Goal: Task Accomplishment & Management: Complete application form

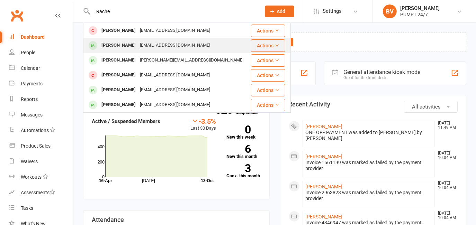
type input "Rache"
click at [138, 46] on div "rachelklavins@hotmail.com" at bounding box center [175, 45] width 74 height 10
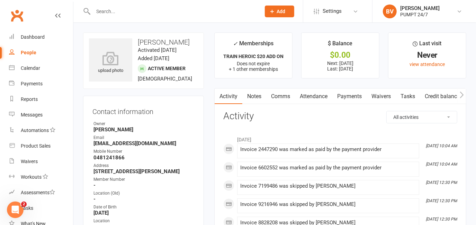
click at [348, 94] on link "Payments" at bounding box center [349, 97] width 34 height 16
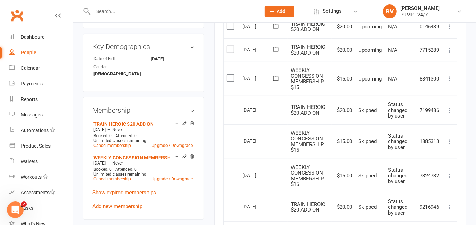
scroll to position [220, 0]
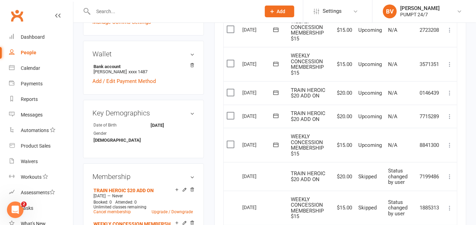
click at [405, 45] on td "N/A" at bounding box center [400, 30] width 31 height 34
click at [349, 122] on td "$20.00" at bounding box center [343, 117] width 24 height 24
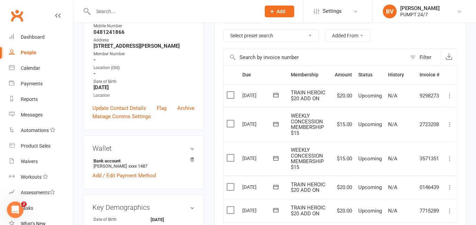
scroll to position [189, 0]
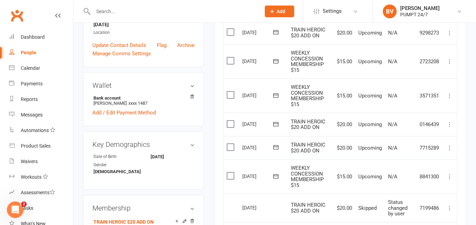
click at [272, 198] on td "17 Oct 2025" at bounding box center [263, 208] width 48 height 29
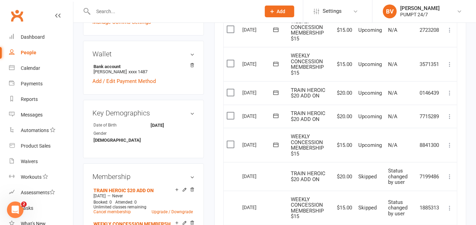
scroll to position [251, 0]
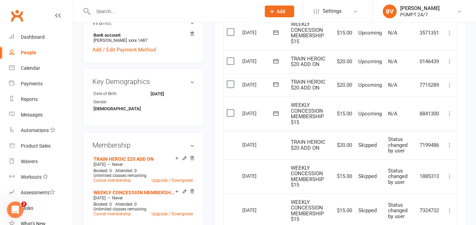
drag, startPoint x: 193, startPoint y: 158, endPoint x: 266, endPoint y: 17, distance: 159.2
click at [192, 158] on icon at bounding box center [192, 158] width 5 height 5
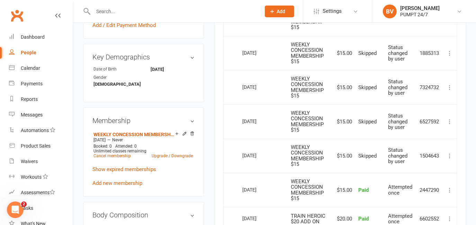
scroll to position [283, 0]
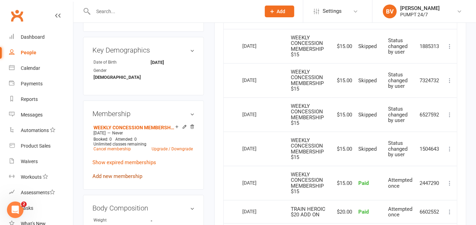
click at [123, 175] on link "Add new membership" at bounding box center [117, 176] width 50 height 6
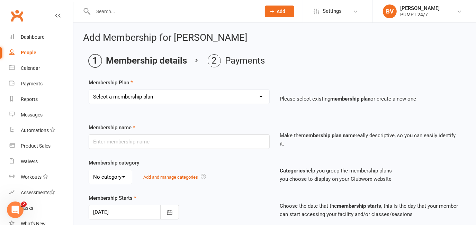
click at [169, 96] on select "Select a membership plan Create new Membership Plan Prepaid Membership [PERSON_…" at bounding box center [179, 97] width 180 height 14
select select "3"
click at [89, 90] on select "Select a membership plan Create new Membership Plan Prepaid Membership [PERSON_…" at bounding box center [179, 97] width 180 height 14
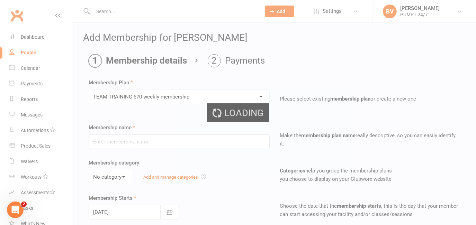
type input "TEAM TRAINING $70 weekly membership"
select select "0"
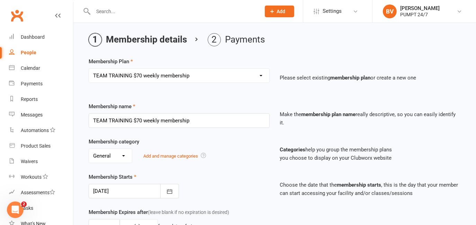
scroll to position [31, 0]
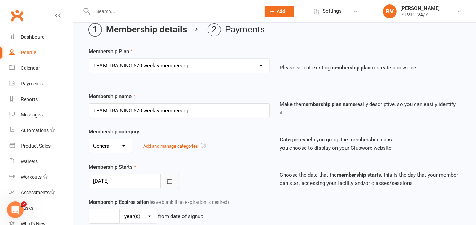
click at [170, 179] on icon "button" at bounding box center [169, 181] width 7 height 7
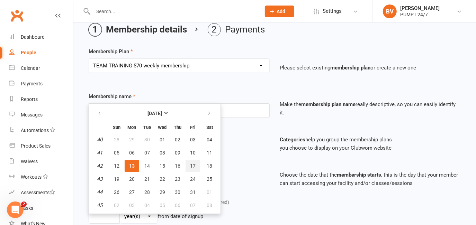
click at [187, 163] on button "17" at bounding box center [192, 166] width 15 height 12
type input "17 Oct 2025"
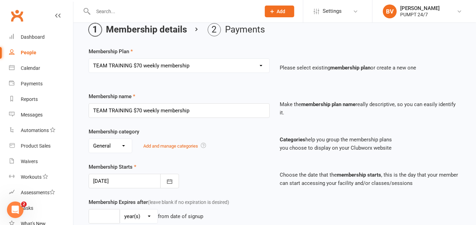
click at [217, 163] on div "Membership Starts 17 Oct 2025 October 2025 Sun Mon Tue Wed Thu Fri Sat 40 28 29…" at bounding box center [178, 176] width 191 height 26
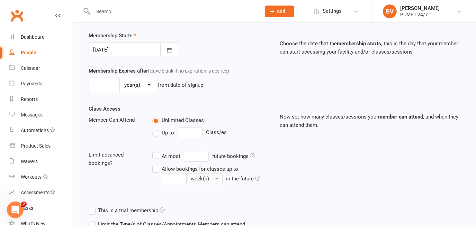
scroll to position [213, 0]
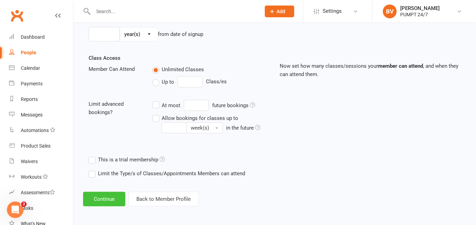
click at [114, 198] on button "Continue" at bounding box center [104, 199] width 42 height 15
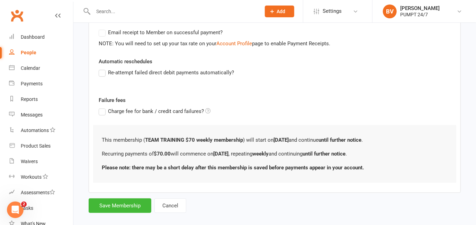
scroll to position [221, 0]
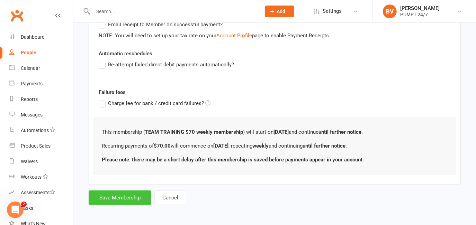
click at [127, 197] on button "Save Membership" at bounding box center [120, 198] width 63 height 15
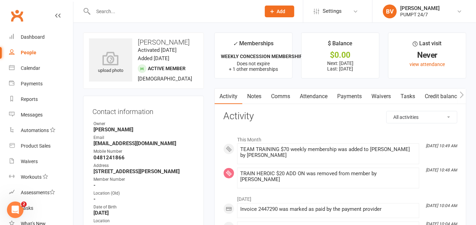
click at [16, 11] on link "Clubworx" at bounding box center [16, 15] width 17 height 17
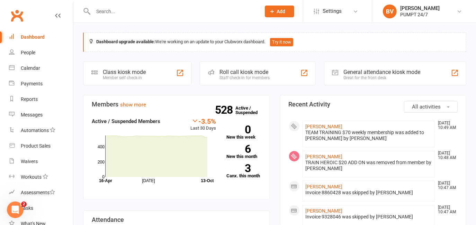
click at [272, 10] on icon at bounding box center [272, 11] width 6 height 6
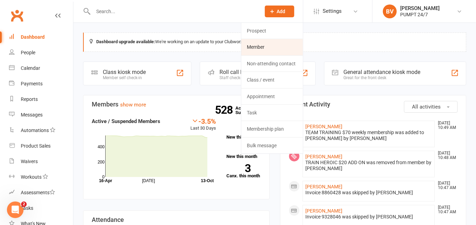
click at [268, 45] on link "Member" at bounding box center [272, 47] width 62 height 16
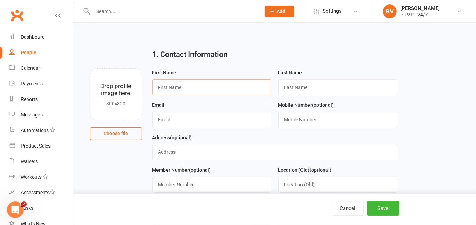
paste input "[PERSON_NAME]"
drag, startPoint x: 173, startPoint y: 88, endPoint x: 196, endPoint y: 86, distance: 23.5
click at [196, 86] on input "[PERSON_NAME]" at bounding box center [211, 88] width 119 height 16
type input "[PERSON_NAME]"
paste input "Whalley"
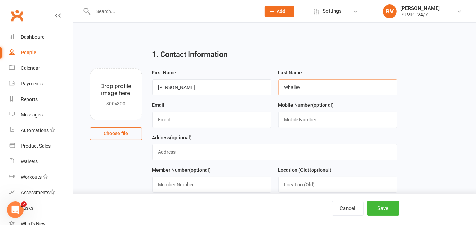
type input "Whalley"
paste input "[EMAIL_ADDRESS][DOMAIN_NAME]"
type input "[EMAIL_ADDRESS][DOMAIN_NAME]"
click at [300, 125] on input "text" at bounding box center [337, 120] width 119 height 16
paste input "0402284669"
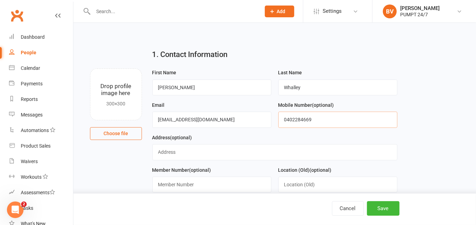
type input "0402284669"
click at [196, 156] on input "text" at bounding box center [274, 152] width 245 height 16
paste input "38 [PERSON_NAME] St"
paste input "Warnbro"
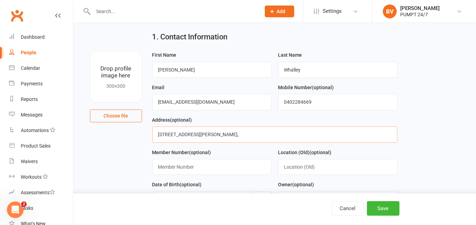
scroll to position [31, 0]
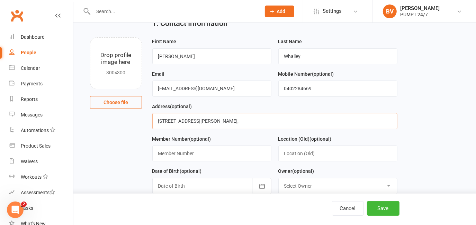
paste input "WA"
paste input "6169"
type input "[STREET_ADDRESS][PERSON_NAME]"
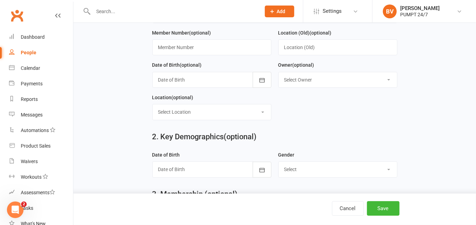
scroll to position [157, 0]
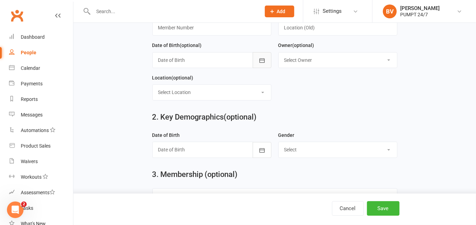
click at [259, 60] on icon "button" at bounding box center [261, 60] width 7 height 7
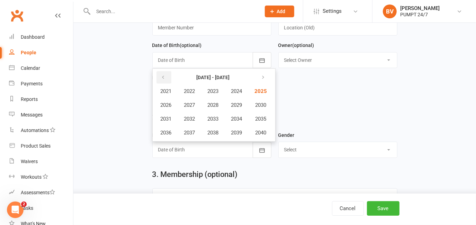
click at [169, 76] on button "button" at bounding box center [163, 77] width 15 height 12
click at [172, 136] on button "1996" at bounding box center [166, 132] width 23 height 13
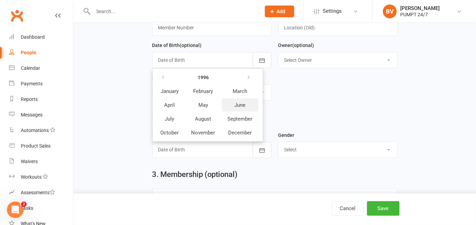
click at [241, 103] on span "June" at bounding box center [240, 105] width 11 height 6
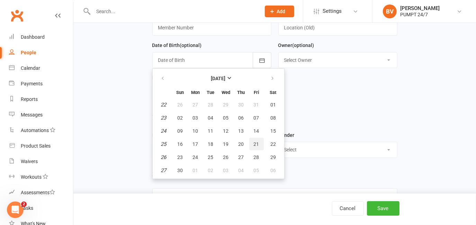
click at [257, 144] on span "21" at bounding box center [257, 144] width 6 height 6
type input "[DATE]"
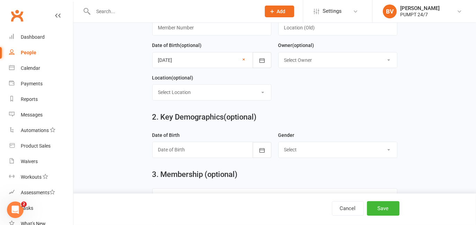
click at [307, 102] on form "First Name [PERSON_NAME] Last Name [PERSON_NAME] Email [PERSON_NAME][EMAIL_ADDR…" at bounding box center [275, 8] width 252 height 195
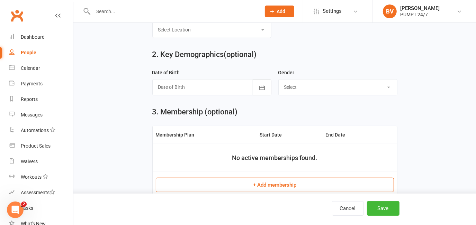
scroll to position [220, 0]
click at [263, 93] on button "button" at bounding box center [262, 87] width 19 height 16
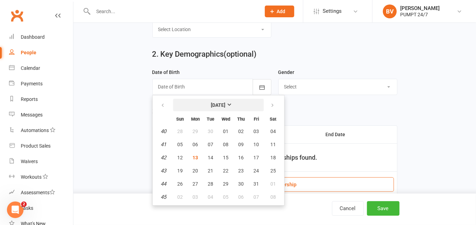
click at [214, 108] on strong "[DATE]" at bounding box center [218, 105] width 15 height 6
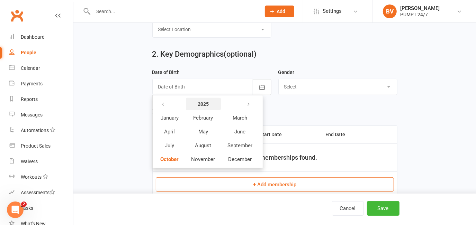
click at [208, 107] on button "2025" at bounding box center [203, 104] width 35 height 12
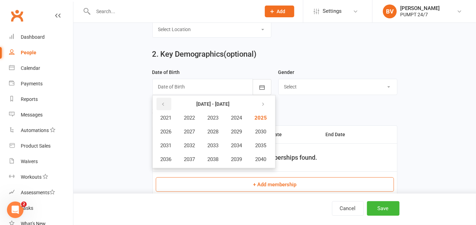
click at [161, 107] on icon "button" at bounding box center [163, 105] width 5 height 6
click at [162, 106] on icon "button" at bounding box center [163, 105] width 5 height 6
click at [173, 161] on button "1996" at bounding box center [166, 159] width 23 height 13
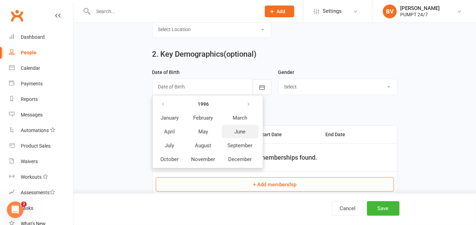
click at [236, 131] on span "June" at bounding box center [240, 132] width 11 height 6
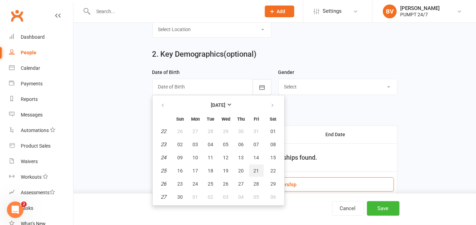
click at [249, 167] on button "21" at bounding box center [256, 171] width 15 height 12
type input "[DATE]"
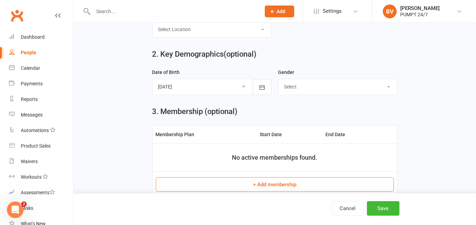
click at [342, 90] on select "Select [DEMOGRAPHIC_DATA] [DEMOGRAPHIC_DATA]" at bounding box center [337, 86] width 118 height 15
select select "[DEMOGRAPHIC_DATA]"
click at [278, 81] on select "Select [DEMOGRAPHIC_DATA] [DEMOGRAPHIC_DATA]" at bounding box center [337, 86] width 118 height 15
click at [268, 115] on div "3. Membership (optional)" at bounding box center [274, 112] width 245 height 8
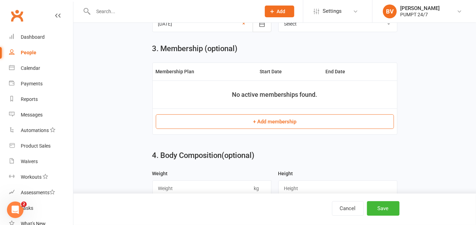
click at [272, 119] on button "+ Add membership" at bounding box center [275, 122] width 238 height 15
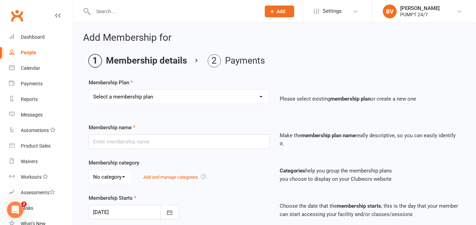
click at [182, 95] on select "Select a membership plan Create new Membership Plan Prepaid Membership [PERSON_…" at bounding box center [179, 97] width 180 height 14
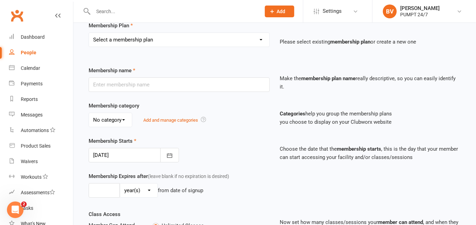
scroll to position [63, 0]
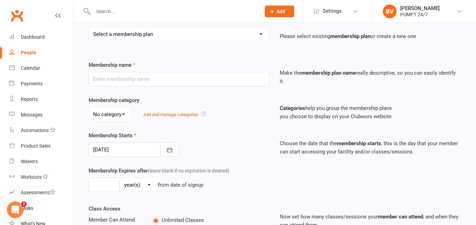
click at [166, 33] on select "Select a membership plan Create new Membership Plan Prepaid Membership [PERSON_…" at bounding box center [179, 34] width 180 height 14
select select "7"
click at [89, 27] on select "Select a membership plan Create new Membership Plan Prepaid Membership [PERSON_…" at bounding box center [179, 34] width 180 height 14
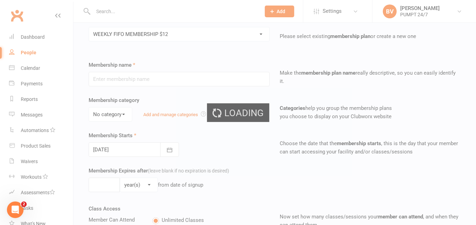
type input "WEEKLY FIFO MEMBERSHIP $12"
select select "0"
type input "0"
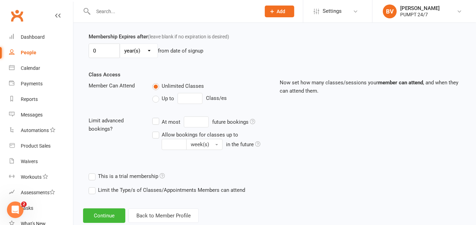
scroll to position [213, 0]
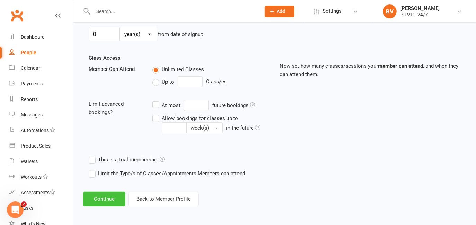
click at [108, 196] on button "Continue" at bounding box center [104, 199] width 42 height 15
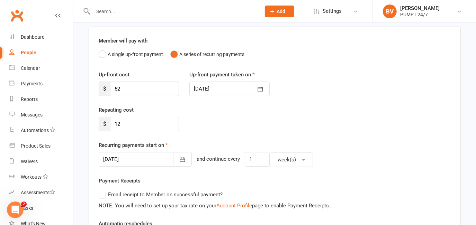
scroll to position [63, 0]
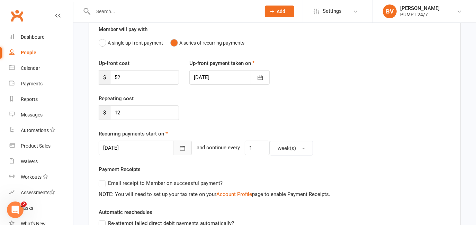
click at [179, 148] on icon "button" at bounding box center [182, 148] width 7 height 7
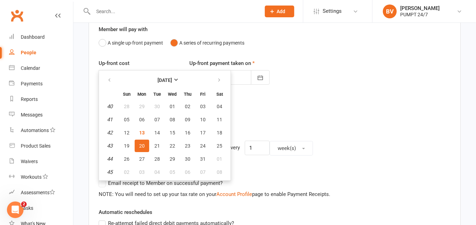
click at [142, 143] on span "20" at bounding box center [142, 146] width 6 height 6
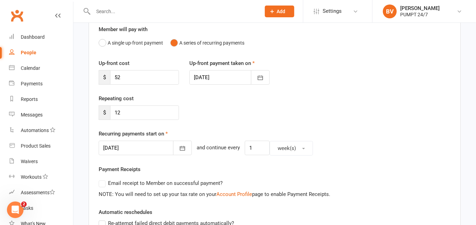
click at [260, 122] on div "Repeating cost $ 12" at bounding box center [274, 111] width 362 height 35
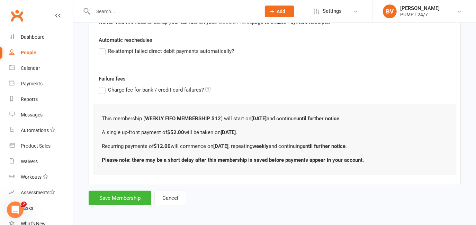
scroll to position [235, 0]
click at [121, 196] on button "Save Membership" at bounding box center [120, 198] width 63 height 15
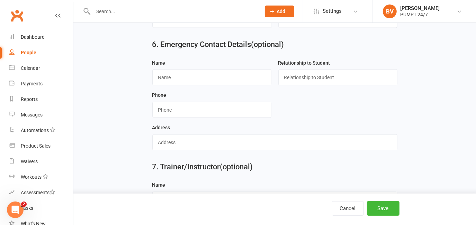
scroll to position [637, 0]
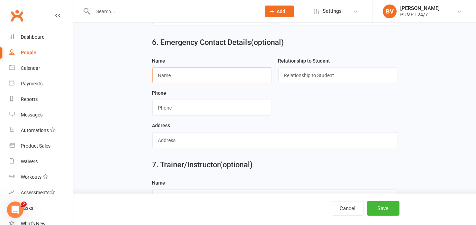
click at [173, 77] on input "text" at bounding box center [211, 75] width 119 height 16
paste input "[PERSON_NAME]"
type input "[PERSON_NAME]"
click at [325, 76] on input "text" at bounding box center [337, 75] width 119 height 16
type input "Parent"
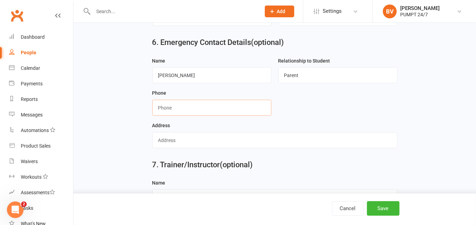
click at [228, 113] on input "string" at bounding box center [211, 108] width 119 height 16
paste input "0414593429"
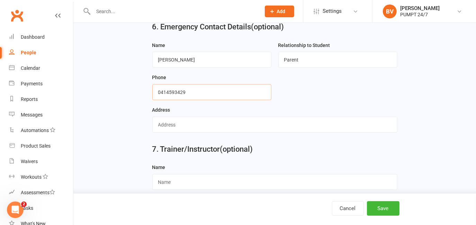
scroll to position [664, 0]
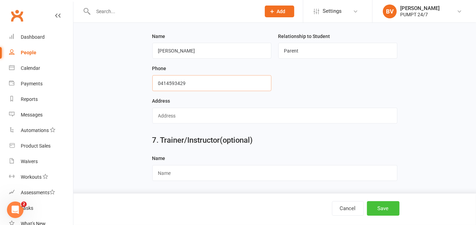
type input "0414593429"
click at [374, 207] on button "Save" at bounding box center [383, 208] width 33 height 15
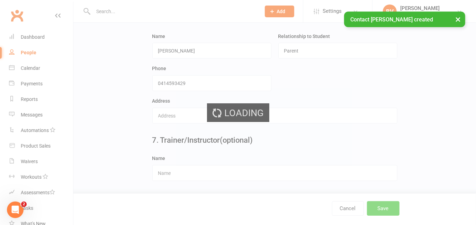
scroll to position [0, 0]
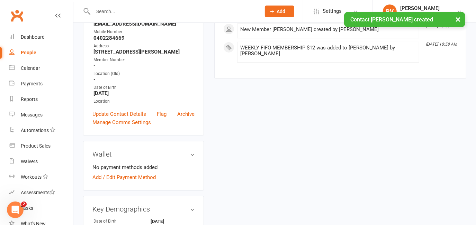
scroll to position [157, 0]
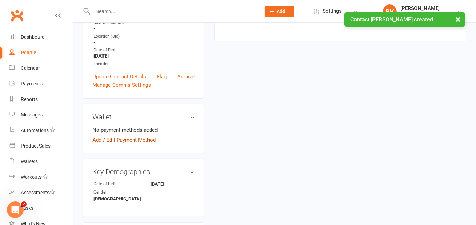
click at [128, 144] on link "Add / Edit Payment Method" at bounding box center [123, 140] width 63 height 8
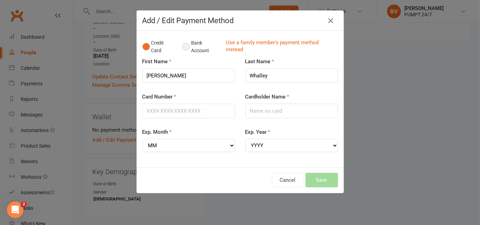
click at [187, 45] on button "Bank Account" at bounding box center [201, 46] width 38 height 21
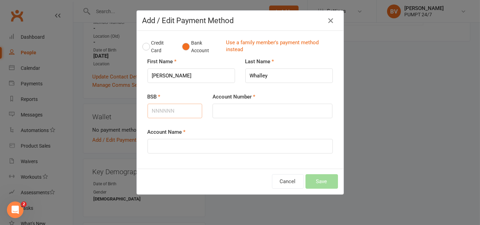
paste input "736074"
type input "736074"
drag, startPoint x: 244, startPoint y: 108, endPoint x: 241, endPoint y: 113, distance: 6.2
click at [244, 108] on input "Account Number" at bounding box center [273, 111] width 120 height 15
paste input "847388"
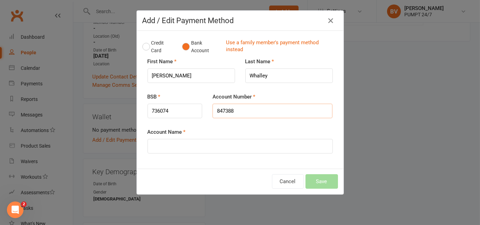
type input "847388"
paste input "[PERSON_NAME]"
click at [158, 146] on input "[PERSON_NAME]" at bounding box center [240, 146] width 185 height 15
type input "[PERSON_NAME]"
click at [316, 181] on button "Save" at bounding box center [322, 181] width 33 height 15
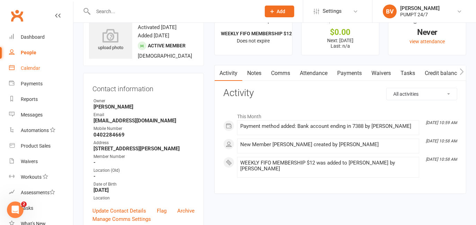
scroll to position [0, 0]
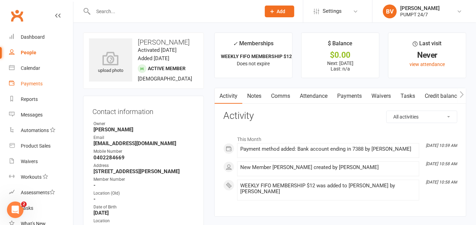
drag, startPoint x: 42, startPoint y: 83, endPoint x: 275, endPoint y: 61, distance: 234.2
click at [42, 83] on div "Payments" at bounding box center [32, 84] width 22 height 6
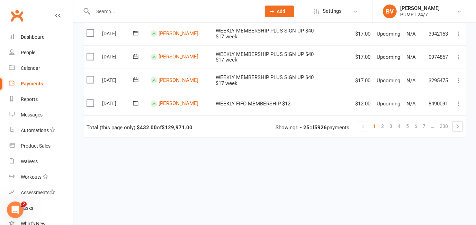
scroll to position [588, 0]
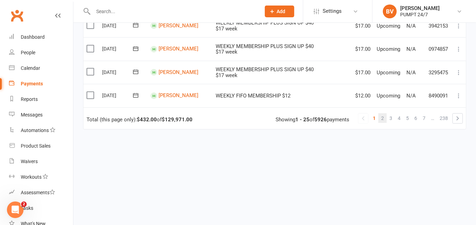
click at [383, 113] on span "2" at bounding box center [382, 118] width 3 height 10
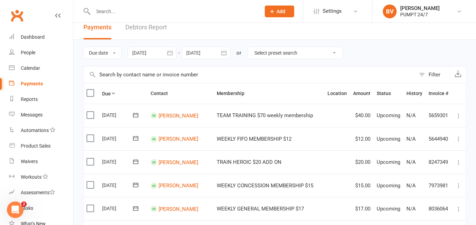
scroll to position [0, 0]
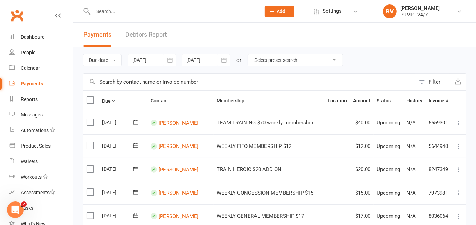
click at [276, 55] on select "Select preset search All failures All skipped payments All pending payments Suc…" at bounding box center [295, 60] width 95 height 12
click at [290, 59] on select "Select preset search All failures All skipped payments All pending payments Suc…" at bounding box center [295, 60] width 95 height 12
select select "0"
click at [252, 54] on select "Select preset search All failures All skipped payments All pending payments Suc…" at bounding box center [295, 60] width 95 height 12
type input "[DATE]"
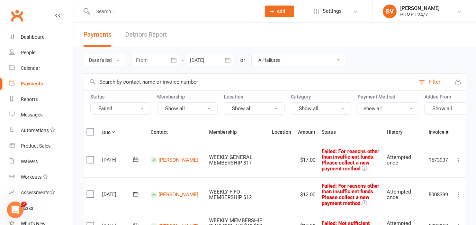
click at [458, 161] on icon at bounding box center [458, 160] width 7 height 7
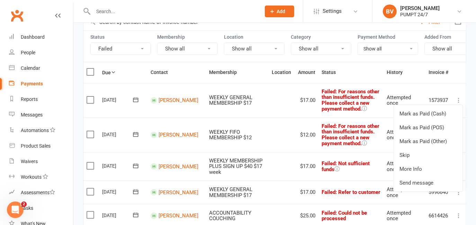
scroll to position [63, 0]
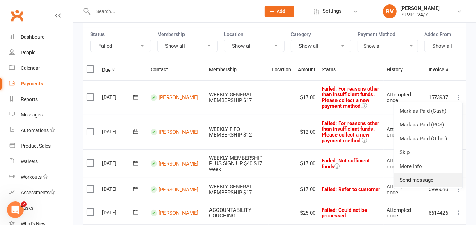
click at [416, 181] on link "Send message" at bounding box center [428, 180] width 68 height 14
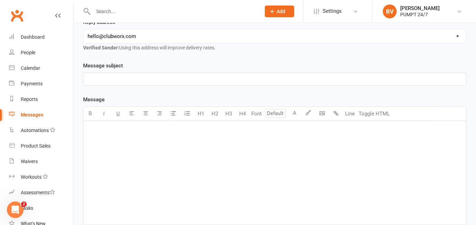
scroll to position [63, 0]
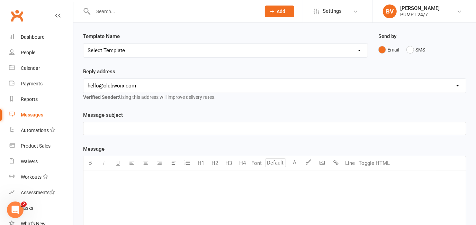
click at [141, 52] on select "Select Template" at bounding box center [225, 51] width 284 height 14
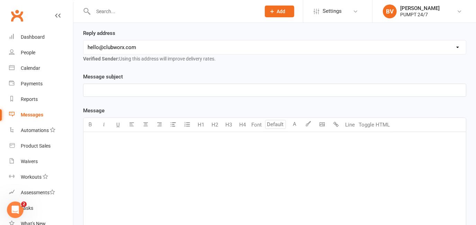
scroll to position [0, 0]
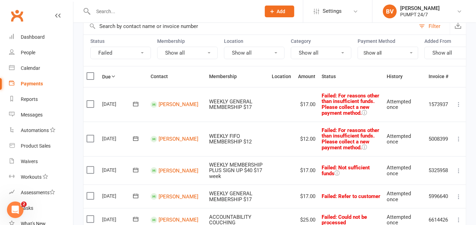
scroll to position [87, 0]
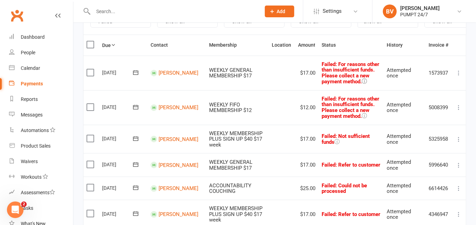
click at [361, 84] on icon at bounding box center [363, 81] width 5 height 5
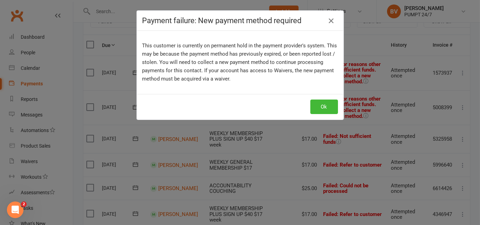
click at [330, 19] on icon "button" at bounding box center [331, 21] width 8 height 8
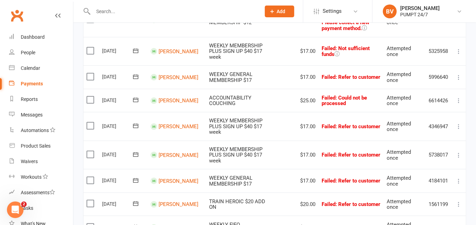
scroll to position [182, 0]
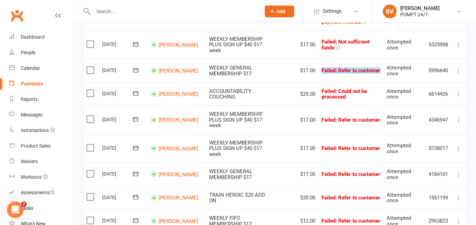
drag, startPoint x: 351, startPoint y: 69, endPoint x: 369, endPoint y: 68, distance: 17.3
click at [369, 68] on td "Failed : Refer to customer" at bounding box center [350, 71] width 65 height 24
drag, startPoint x: 369, startPoint y: 68, endPoint x: 344, endPoint y: 80, distance: 27.1
click at [344, 80] on td "Failed : Refer to customer" at bounding box center [350, 71] width 65 height 24
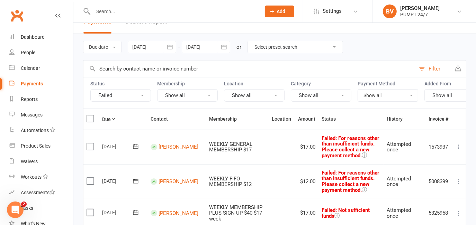
scroll to position [0, 0]
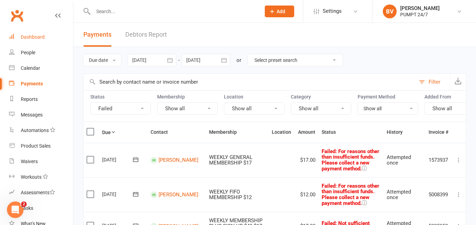
click at [32, 37] on div "Dashboard" at bounding box center [33, 37] width 24 height 6
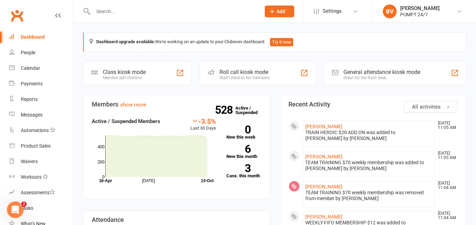
click at [135, 11] on input "text" at bounding box center [173, 12] width 165 height 10
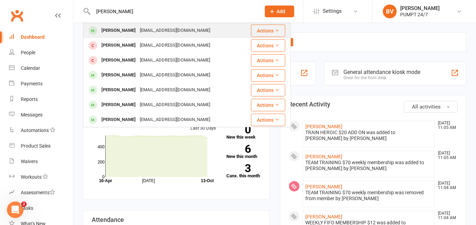
type input "[PERSON_NAME]"
click at [161, 32] on div "[EMAIL_ADDRESS][DOMAIN_NAME]" at bounding box center [175, 31] width 74 height 10
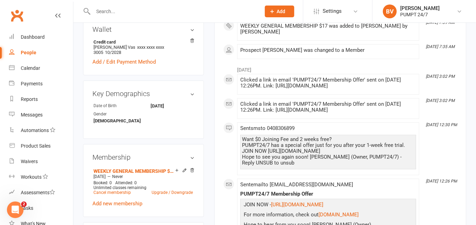
scroll to position [314, 0]
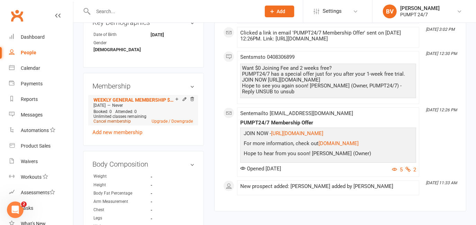
click at [108, 119] on link "Cancel membership" at bounding box center [111, 121] width 37 height 5
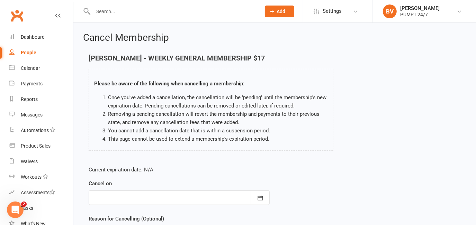
scroll to position [63, 0]
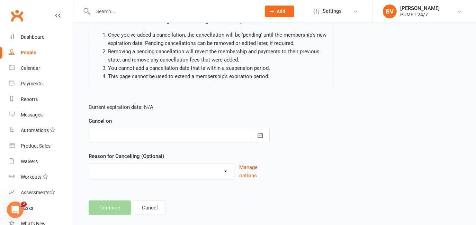
drag, startPoint x: 108, startPoint y: 139, endPoint x: 117, endPoint y: 135, distance: 10.1
click at [108, 139] on div at bounding box center [179, 135] width 181 height 15
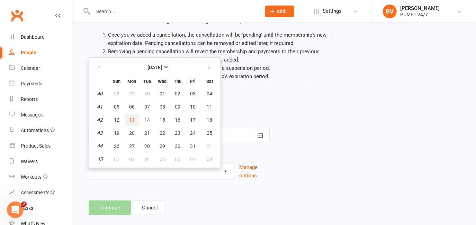
click at [129, 120] on span "13" at bounding box center [132, 120] width 6 height 6
type input "[DATE]"
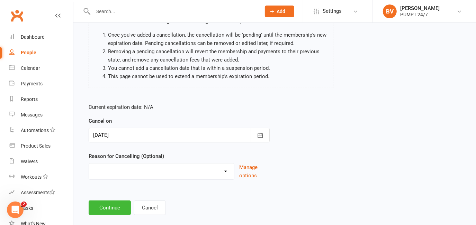
click at [116, 168] on select "Holiday Injury Other reason" at bounding box center [161, 171] width 145 height 14
select select "2"
click at [89, 164] on select "Holiday Injury Other reason" at bounding box center [161, 171] width 145 height 14
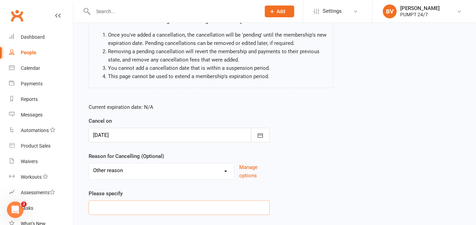
click at [113, 203] on input at bounding box center [179, 208] width 181 height 15
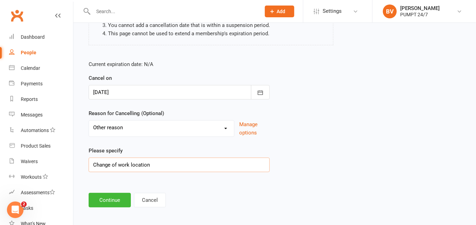
scroll to position [108, 0]
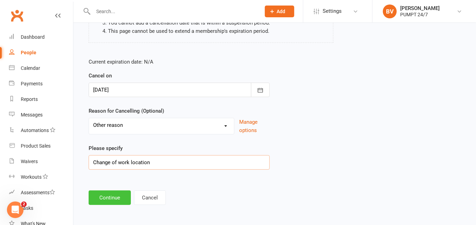
type input "Change of work location"
click at [115, 195] on button "Continue" at bounding box center [110, 198] width 42 height 15
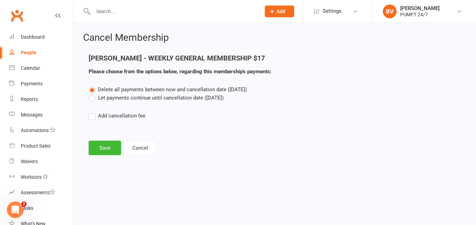
scroll to position [0, 0]
click at [104, 147] on button "Save" at bounding box center [105, 148] width 33 height 15
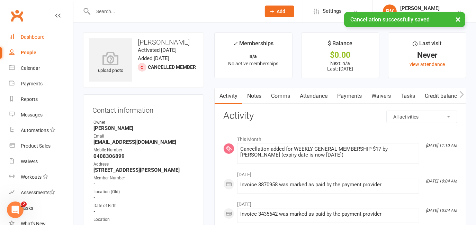
drag, startPoint x: 26, startPoint y: 37, endPoint x: 81, endPoint y: 4, distance: 64.3
click at [26, 37] on div "Dashboard" at bounding box center [33, 37] width 24 height 6
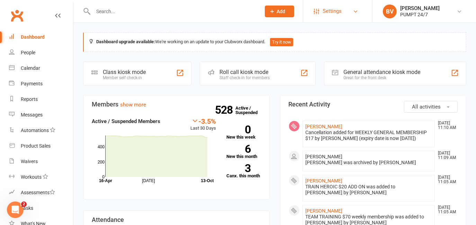
click at [360, 17] on link "Settings" at bounding box center [337, 11] width 48 height 16
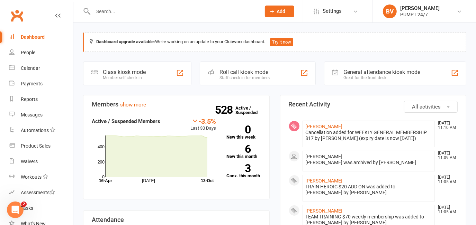
click at [99, 12] on input "text" at bounding box center [173, 12] width 165 height 10
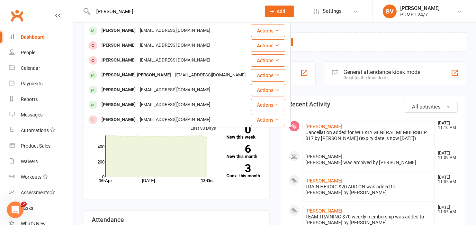
type input "ethan whalley"
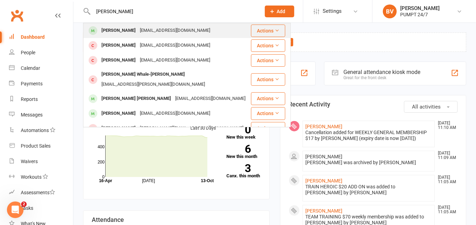
click at [119, 32] on div "[PERSON_NAME]" at bounding box center [118, 31] width 38 height 10
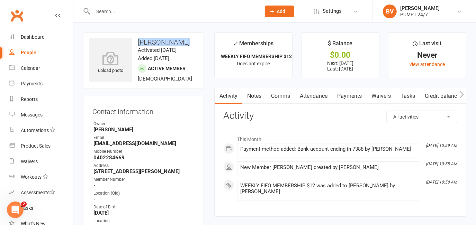
drag, startPoint x: 138, startPoint y: 41, endPoint x: 180, endPoint y: 42, distance: 41.9
click at [180, 42] on h3 "[PERSON_NAME]" at bounding box center [143, 42] width 109 height 8
drag, startPoint x: 180, startPoint y: 42, endPoint x: 196, endPoint y: 64, distance: 27.2
click at [196, 64] on div "upload photo Ethan Whalley Activated 13 October, 2025 Added 13 October, 2025 Ac…" at bounding box center [143, 61] width 121 height 56
